Goal: Find specific page/section: Find specific page/section

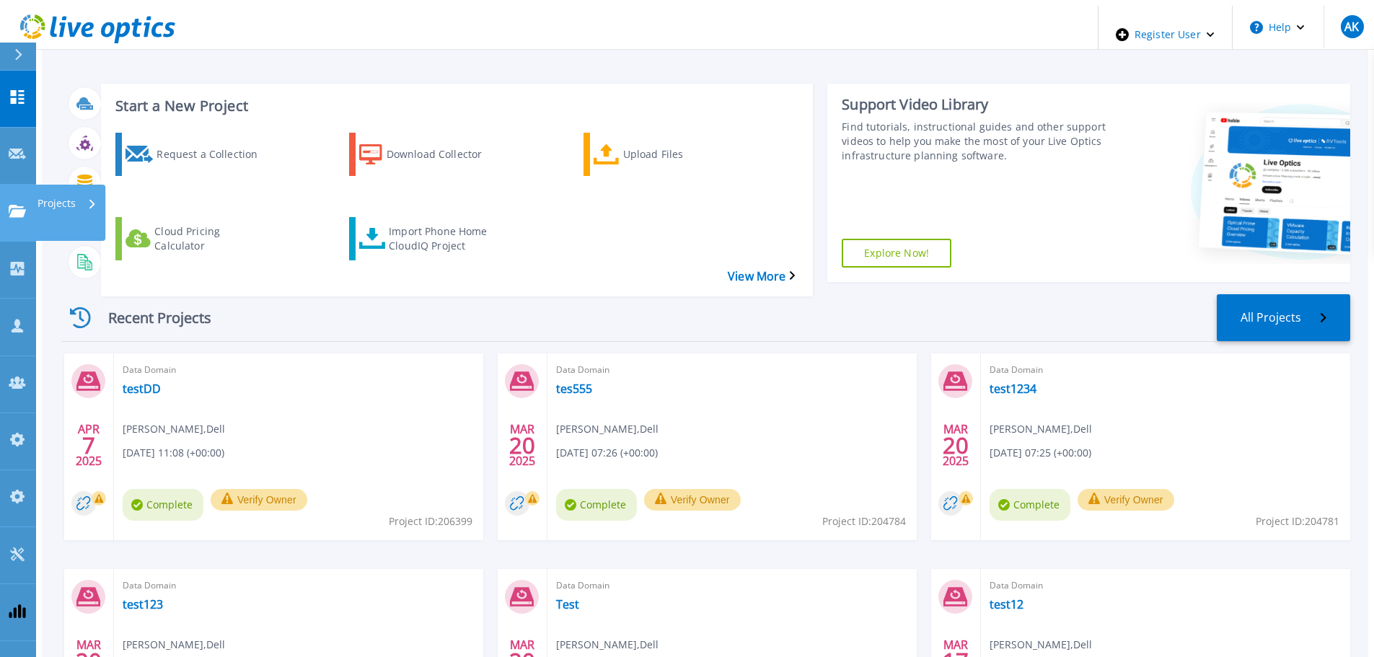
click at [69, 185] on p "Projects" at bounding box center [56, 203] width 38 height 37
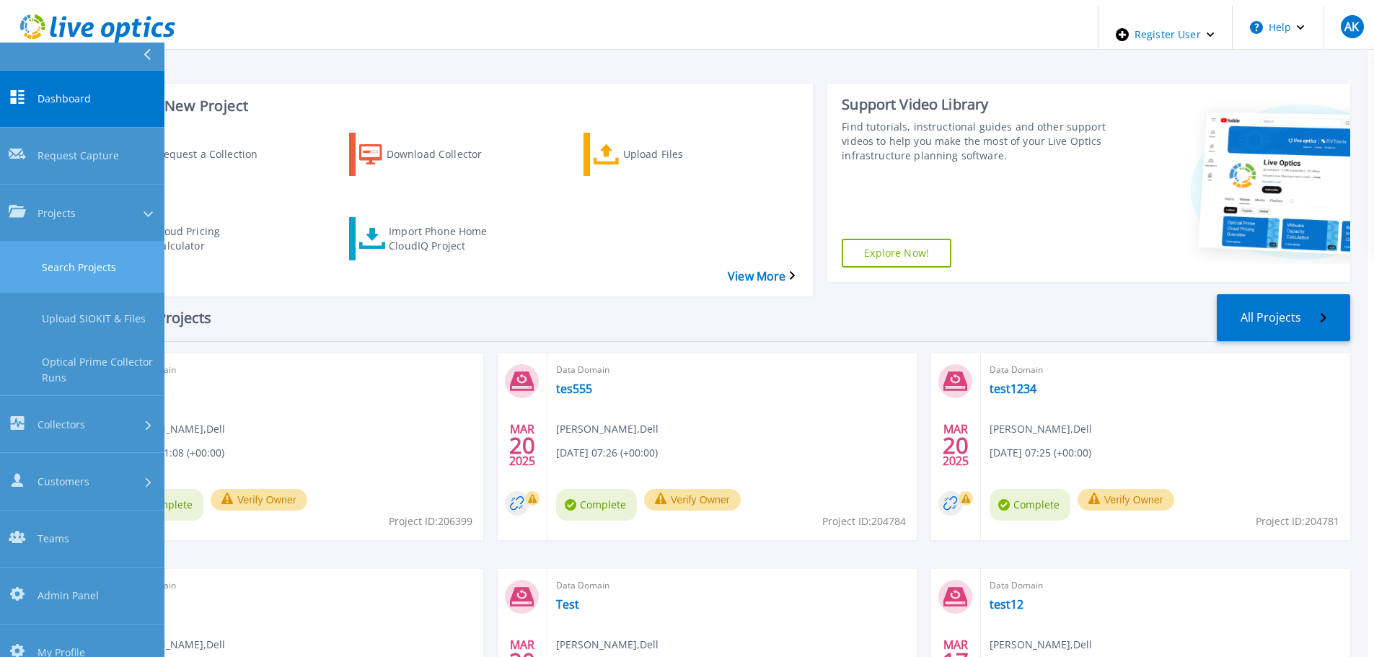
click at [94, 242] on link "Search Projects" at bounding box center [82, 267] width 164 height 51
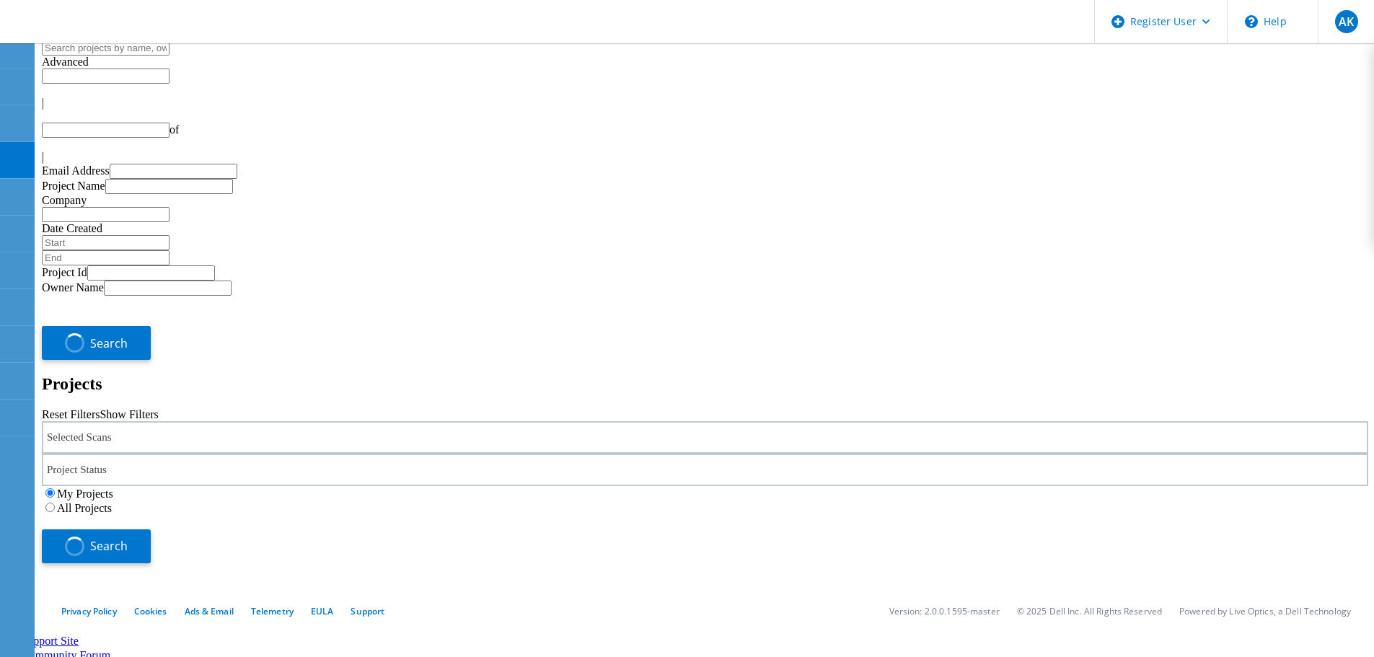
type input "1"
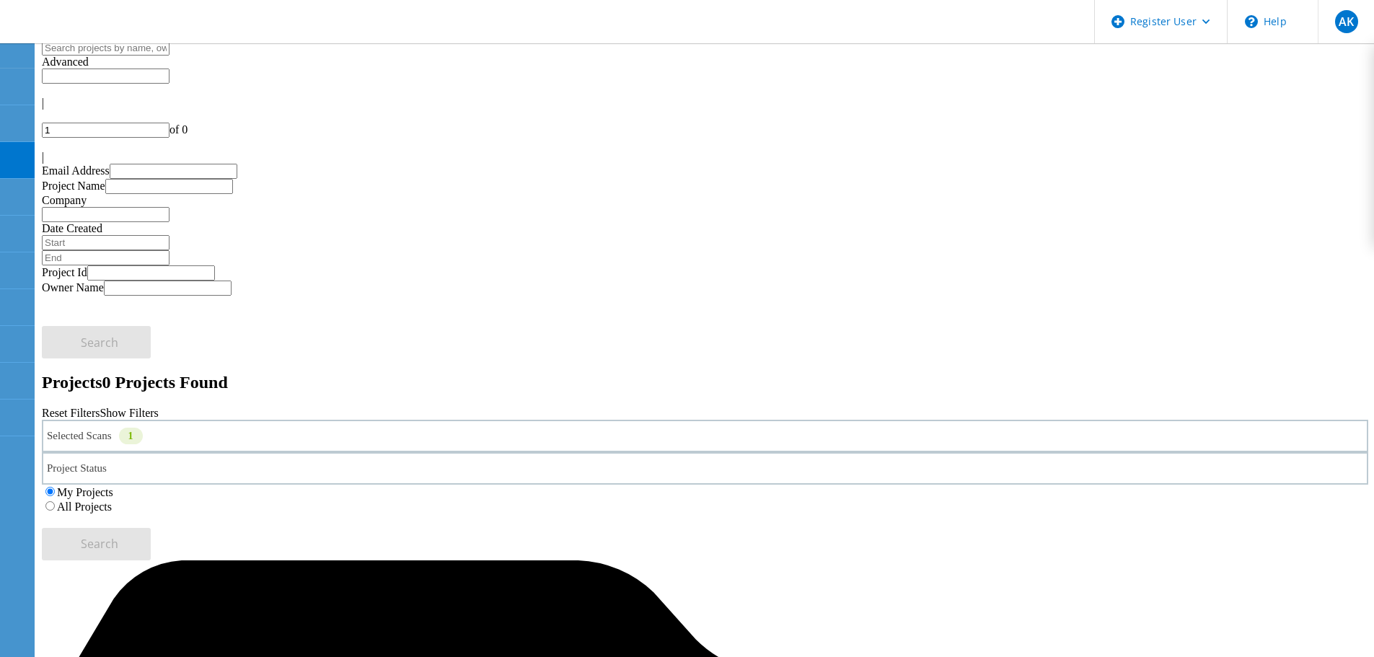
click at [303, 420] on div "Selected Scans 1" at bounding box center [705, 436] width 1326 height 32
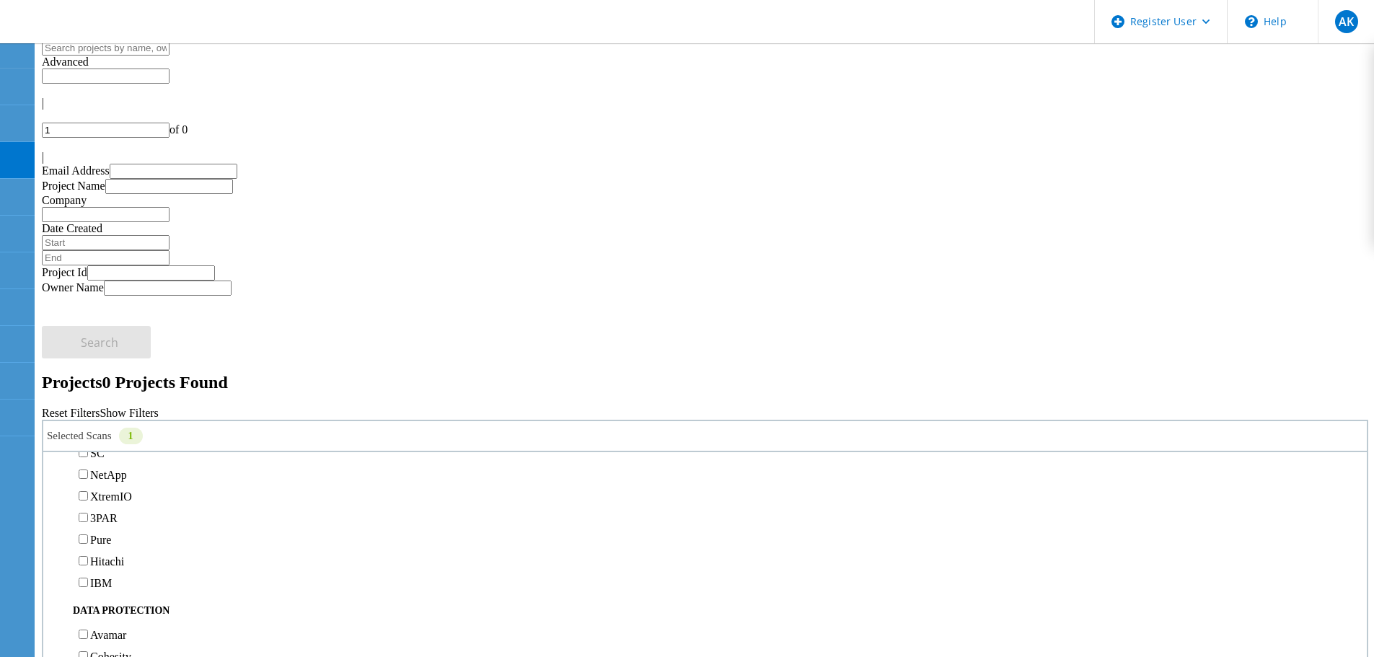
click at [174, 425] on label "Isilon/PowerScale" at bounding box center [132, 431] width 84 height 12
click at [88, 426] on input "Isilon/PowerScale" at bounding box center [83, 430] width 9 height 9
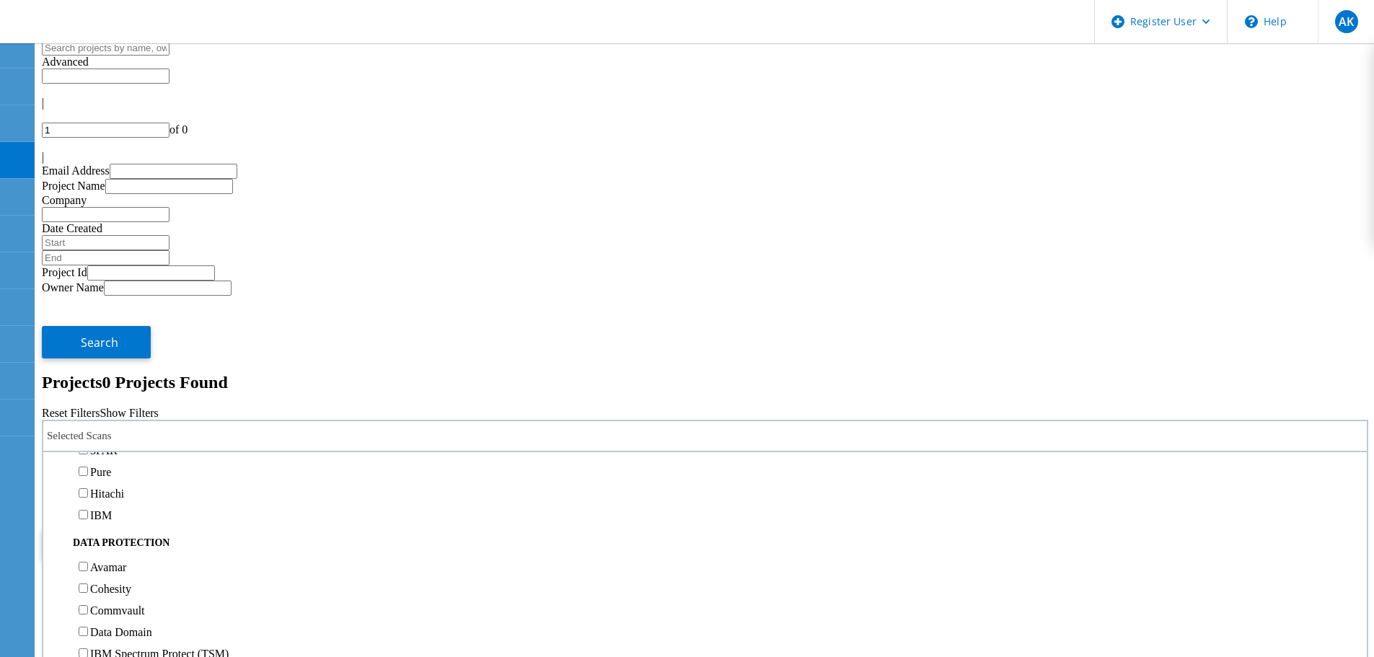
scroll to position [573, 0]
click at [108, 394] on label "Pure" at bounding box center [100, 400] width 21 height 12
click at [88, 394] on input "Pure" at bounding box center [83, 398] width 9 height 9
click at [882, 485] on div "My Projects All Projects" at bounding box center [705, 499] width 1326 height 29
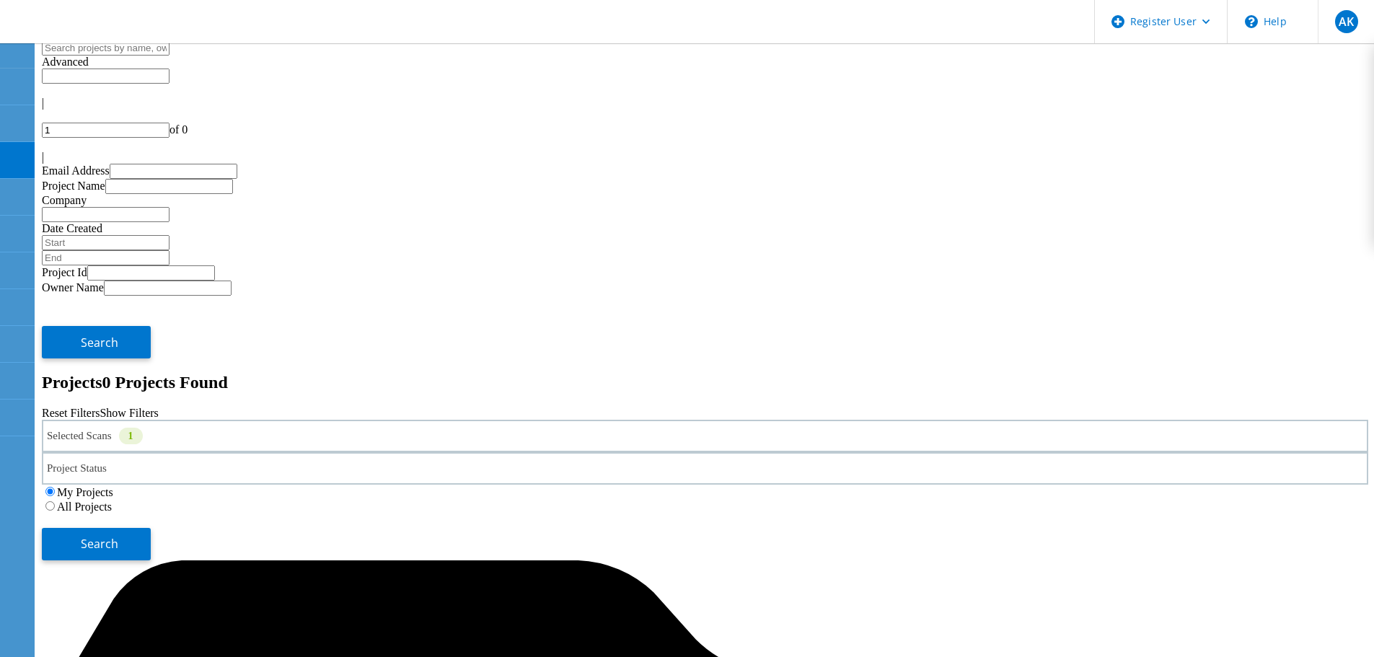
click at [112, 500] on label "All Projects" at bounding box center [84, 506] width 55 height 12
click at [55, 501] on input "All Projects" at bounding box center [49, 505] width 9 height 9
click at [151, 528] on button "Search" at bounding box center [96, 544] width 109 height 32
